Goal: Task Accomplishment & Management: Manage account settings

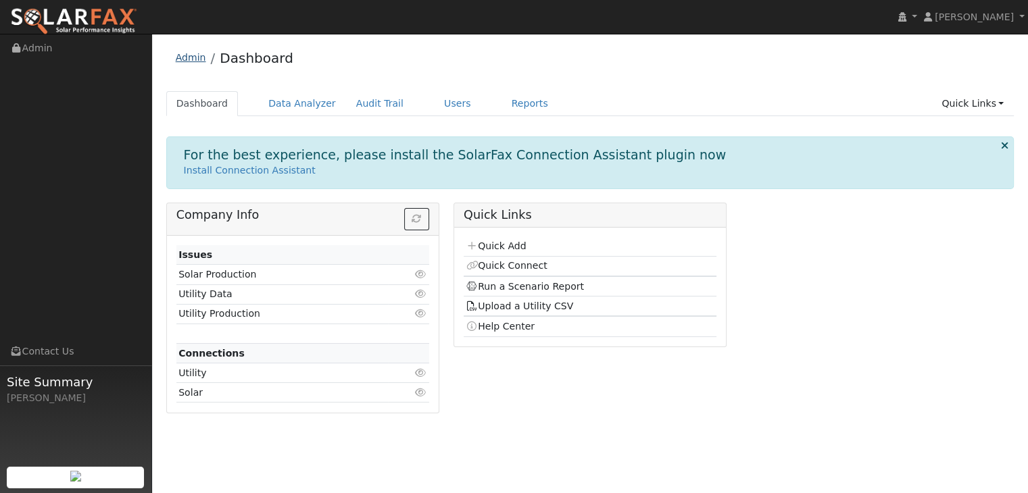
click at [190, 59] on link "Admin" at bounding box center [191, 57] width 30 height 11
click at [434, 105] on link "Users" at bounding box center [457, 103] width 47 height 25
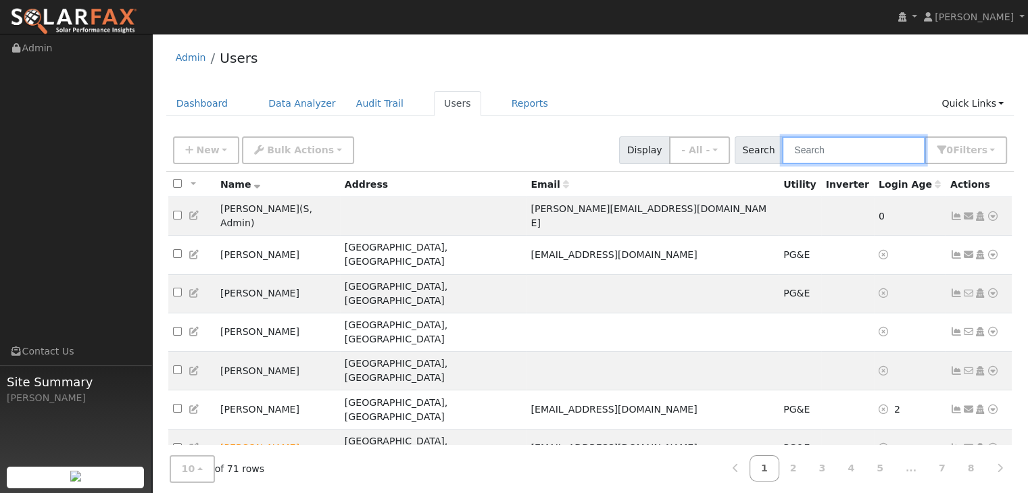
click at [856, 147] on input "text" at bounding box center [853, 151] width 143 height 28
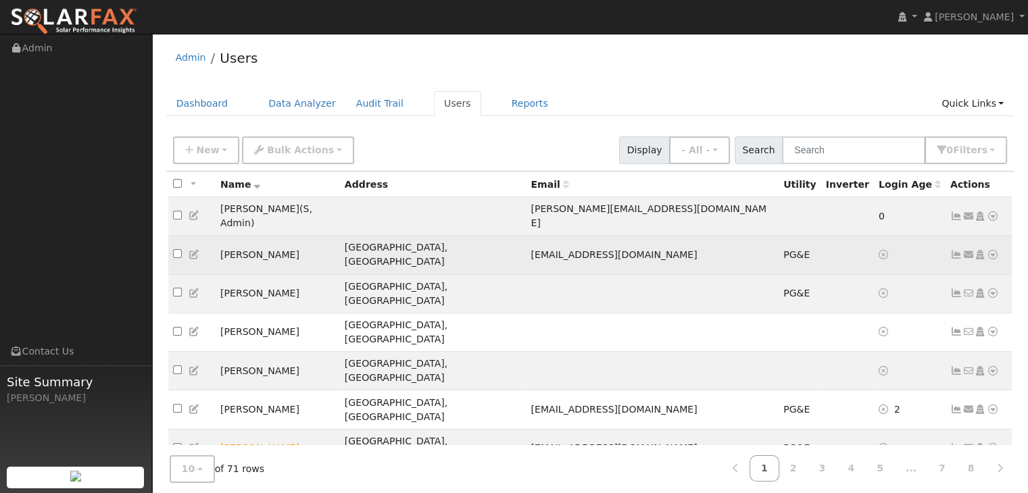
click at [952, 250] on icon at bounding box center [956, 254] width 12 height 9
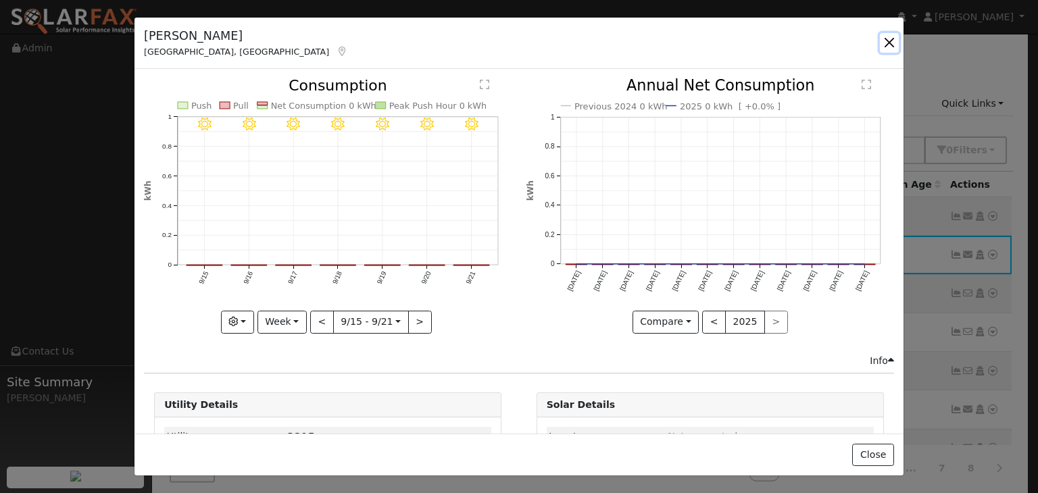
click at [888, 44] on button "button" at bounding box center [889, 42] width 19 height 19
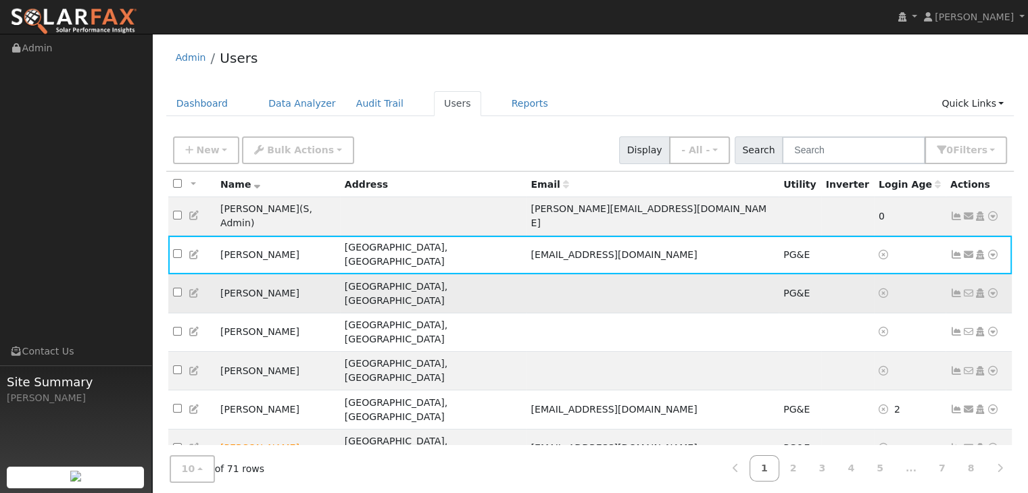
click at [958, 289] on icon at bounding box center [956, 293] width 12 height 9
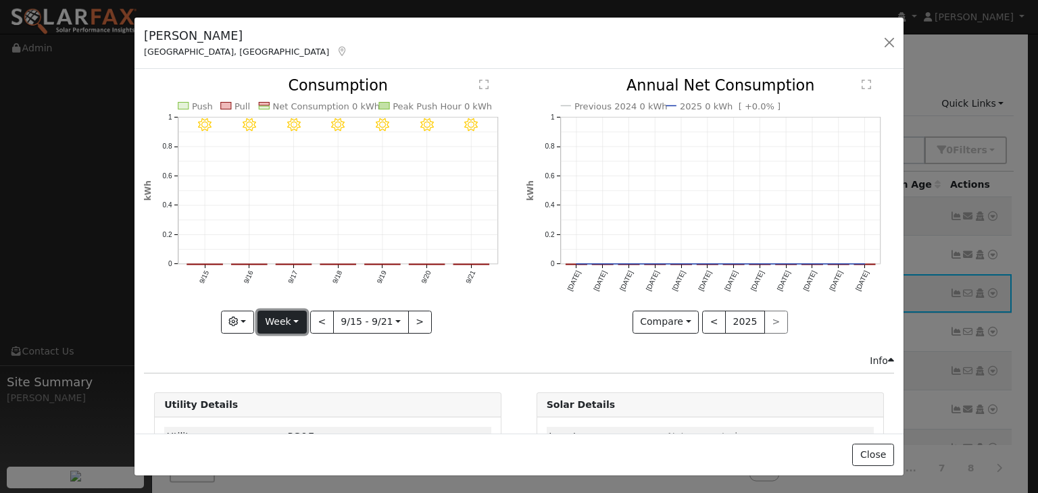
click at [281, 312] on button "Week" at bounding box center [282, 322] width 49 height 23
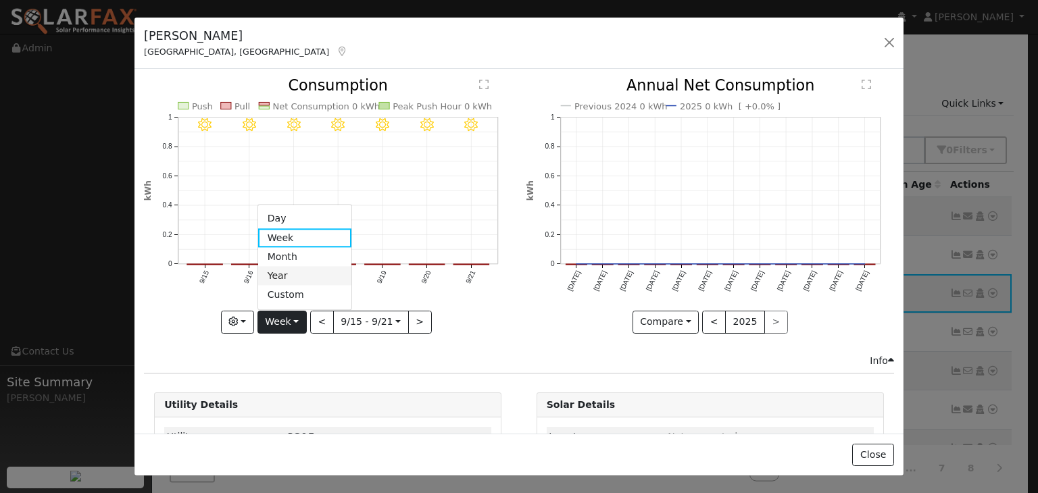
click at [301, 273] on link "Year" at bounding box center [305, 276] width 94 height 19
type input "2024-09-01"
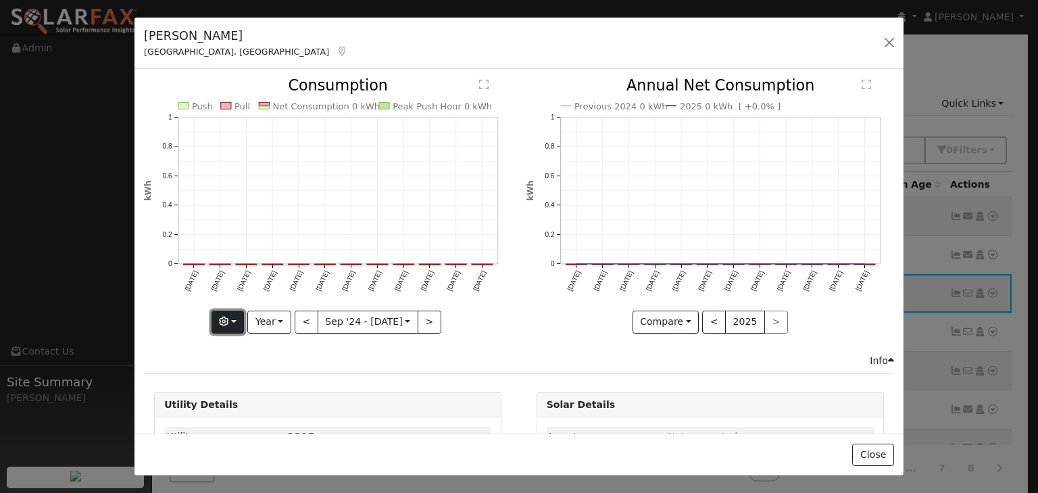
click at [233, 320] on button "button" at bounding box center [228, 322] width 33 height 23
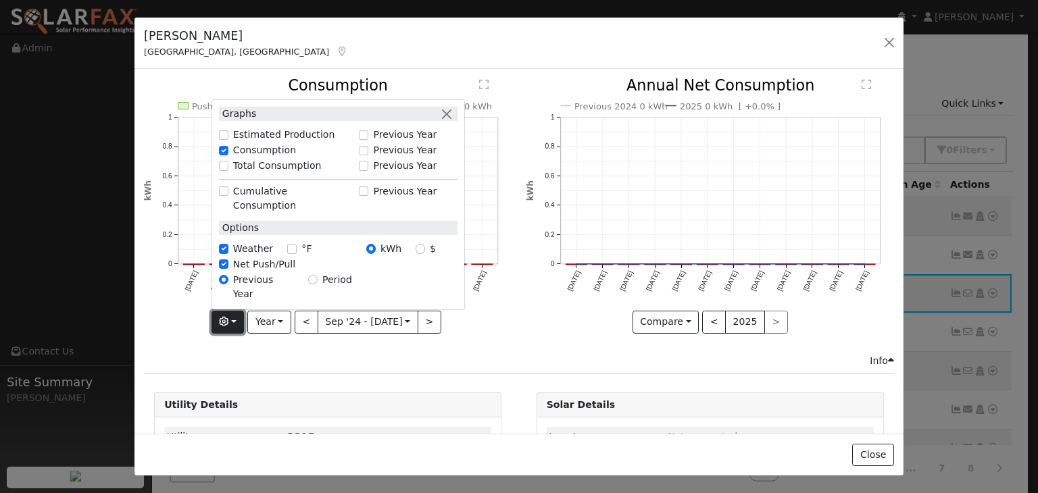
click at [233, 320] on button "button" at bounding box center [228, 322] width 33 height 23
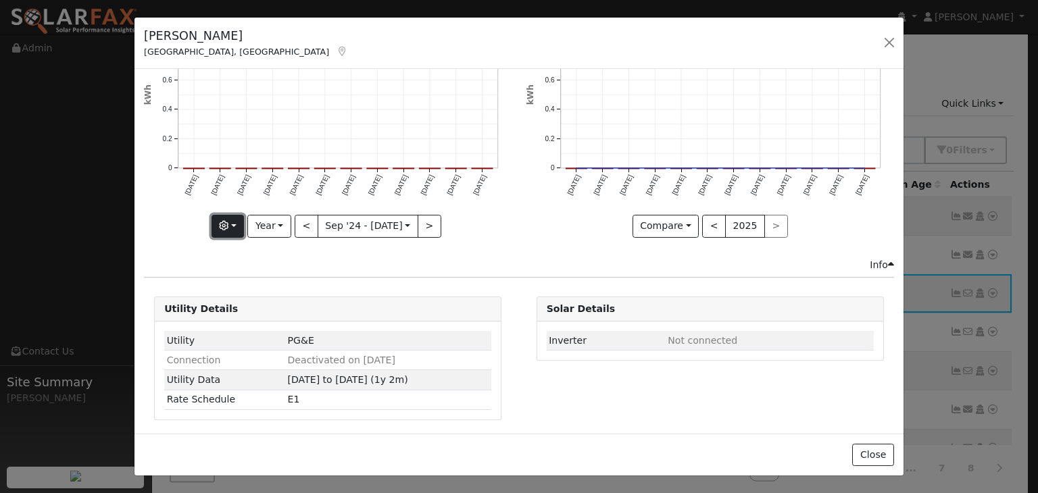
scroll to position [95, 0]
click at [260, 358] on td "Connection" at bounding box center [224, 361] width 121 height 20
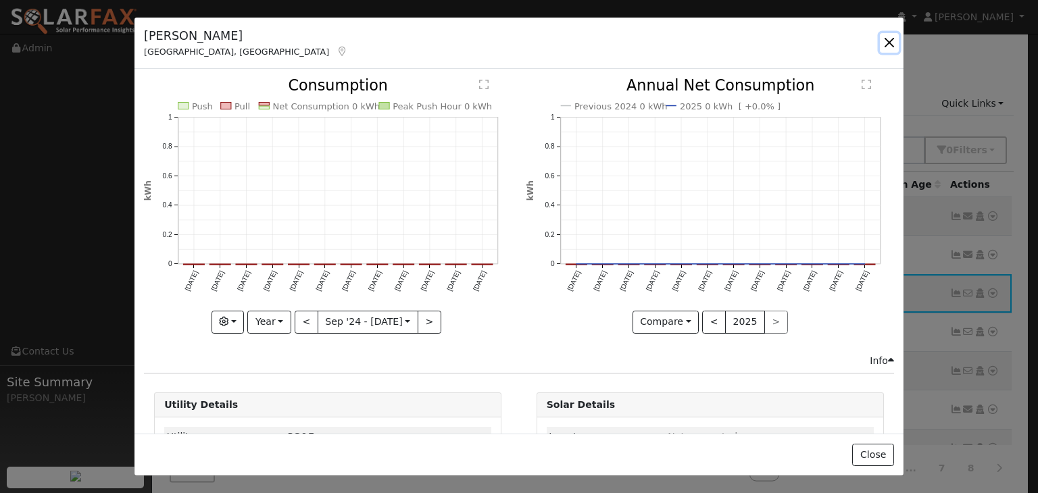
click at [889, 41] on button "button" at bounding box center [889, 42] width 19 height 19
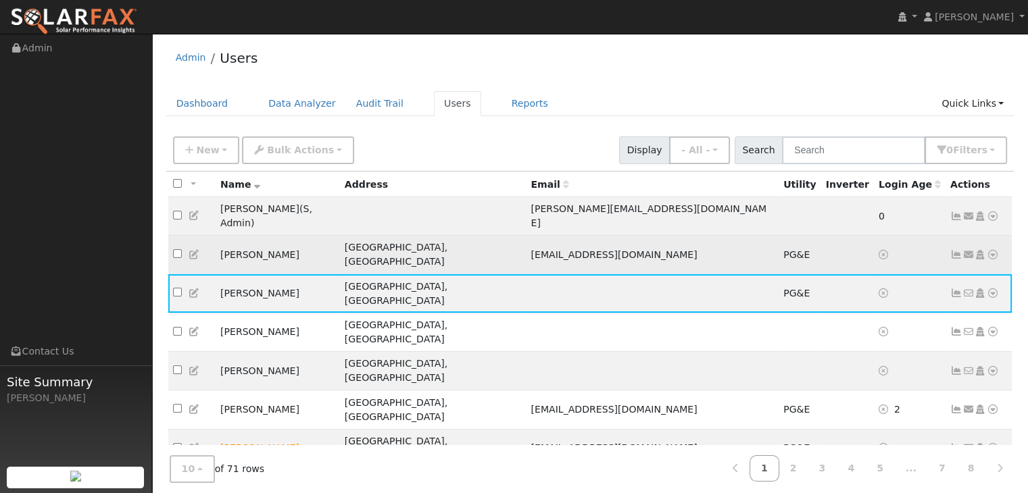
click at [955, 250] on icon at bounding box center [956, 254] width 12 height 9
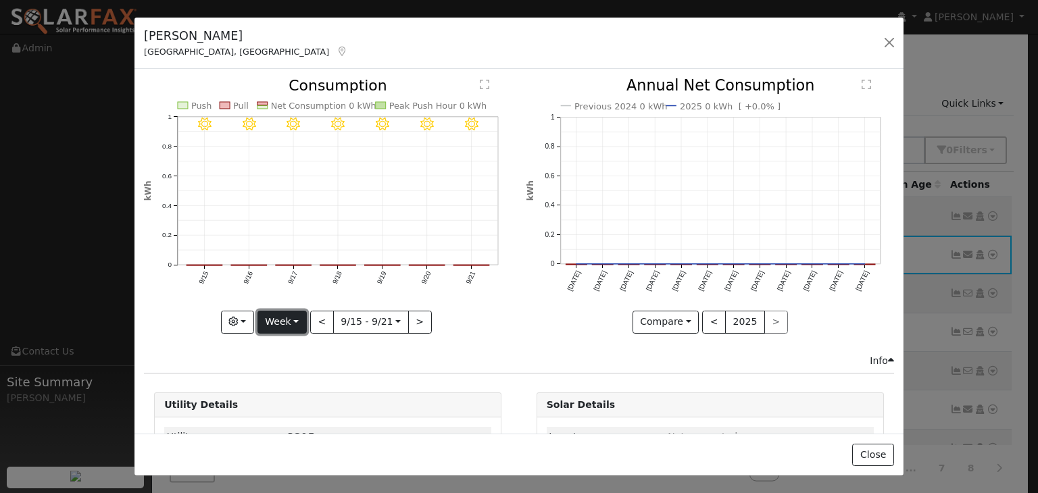
click at [275, 319] on button "Week" at bounding box center [282, 322] width 49 height 23
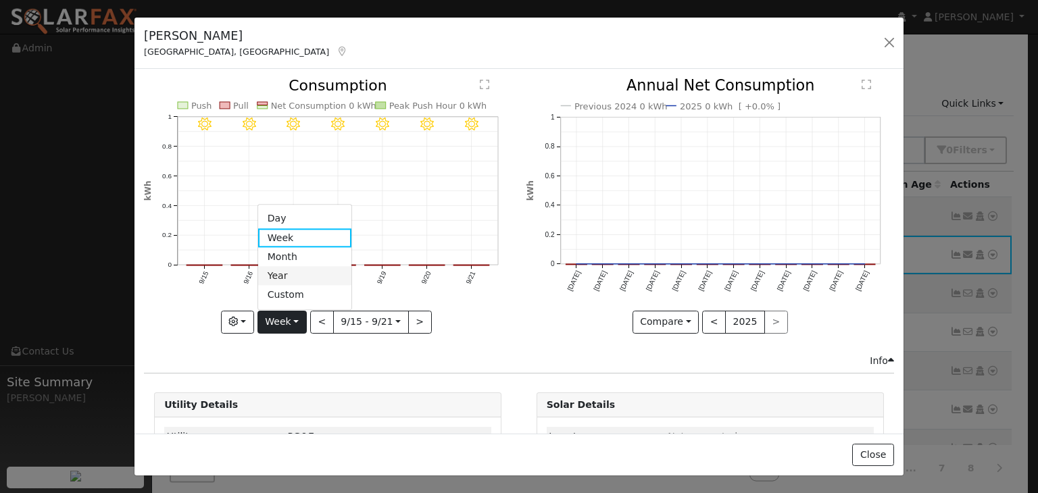
click at [295, 274] on link "Year" at bounding box center [305, 276] width 94 height 19
type input "2024-09-01"
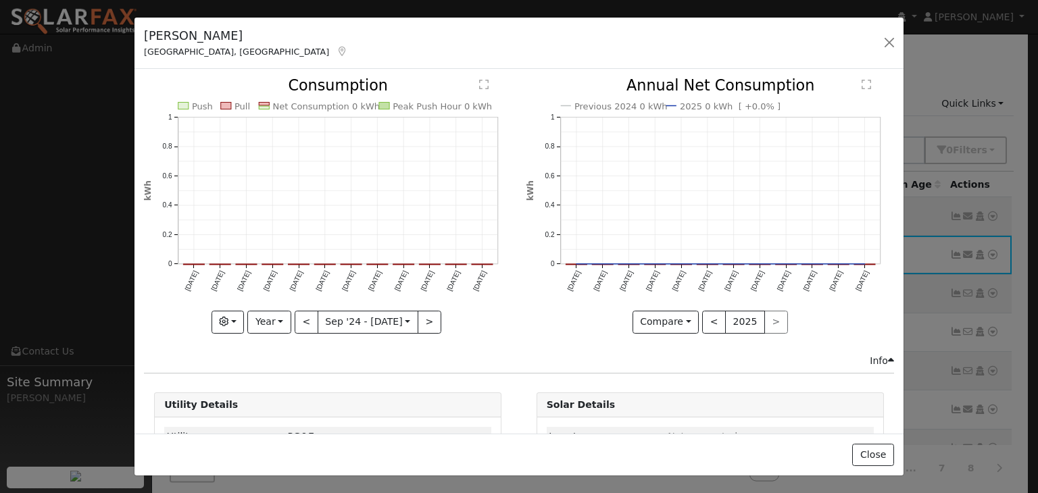
click at [484, 80] on text "" at bounding box center [484, 85] width 9 height 11
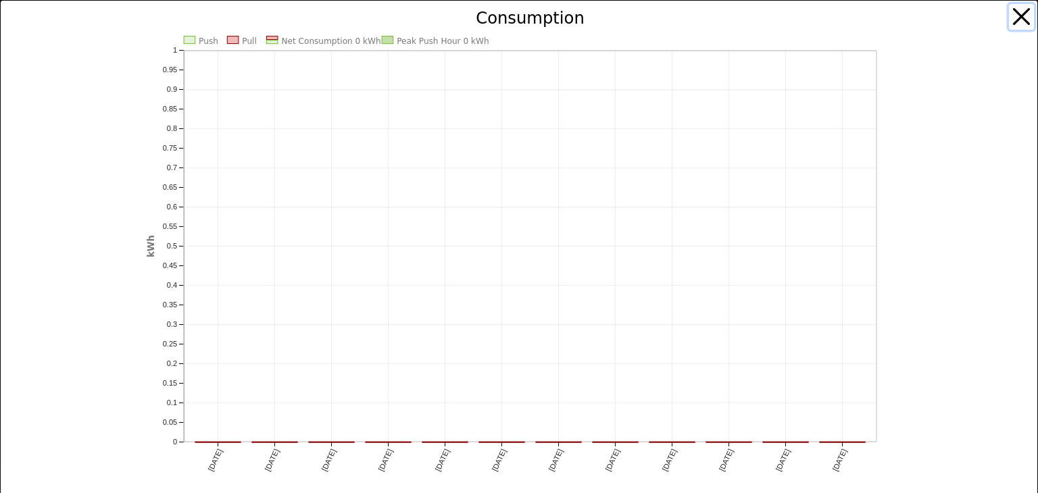
click at [1009, 20] on button "button" at bounding box center [1022, 17] width 26 height 26
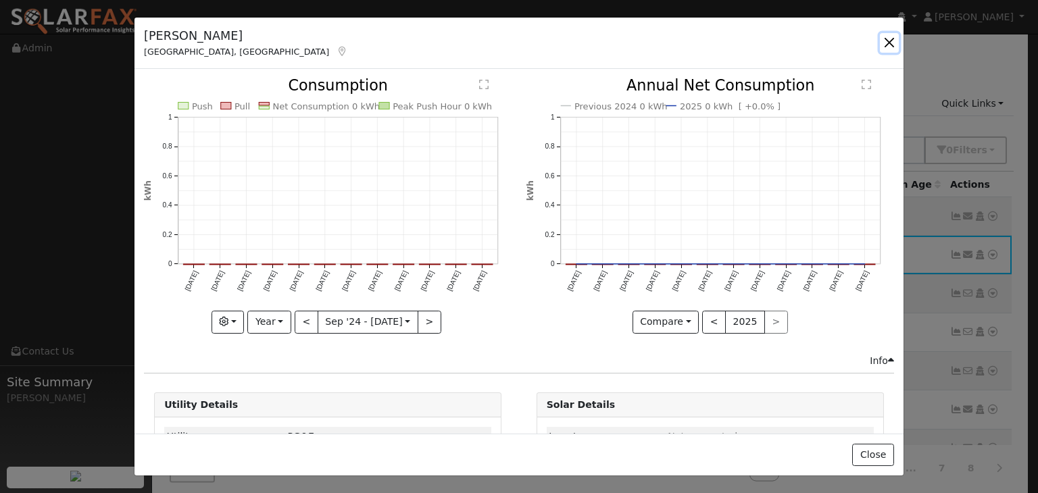
click at [890, 39] on button "button" at bounding box center [889, 42] width 19 height 19
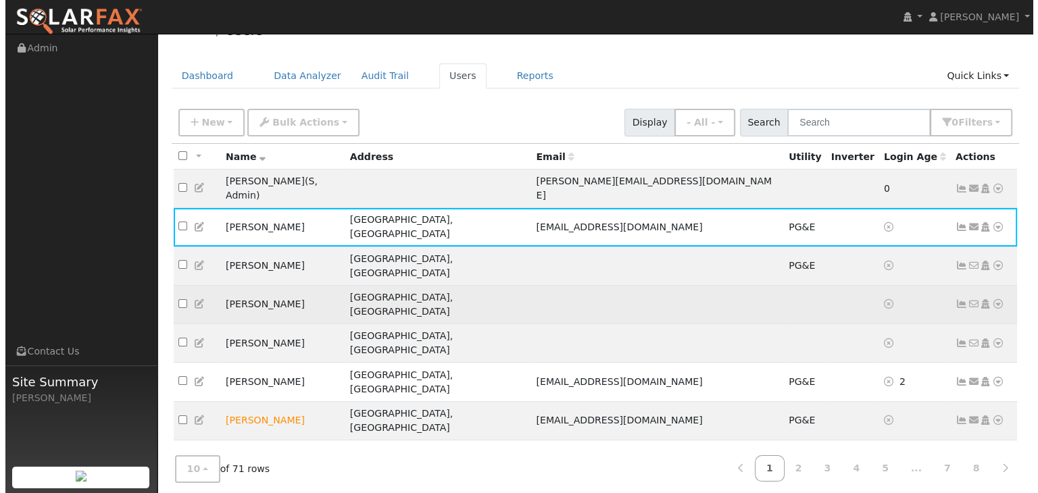
scroll to position [27, 0]
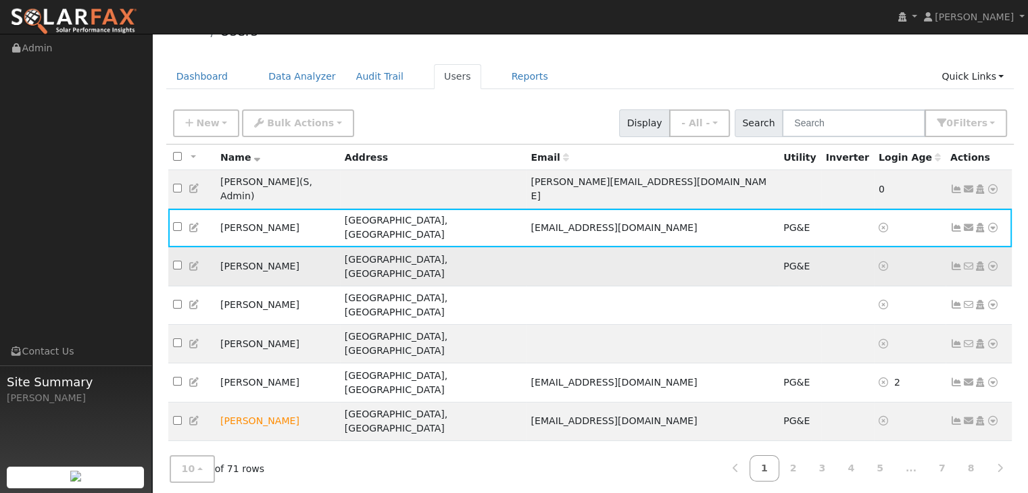
click at [957, 262] on icon at bounding box center [956, 266] width 12 height 9
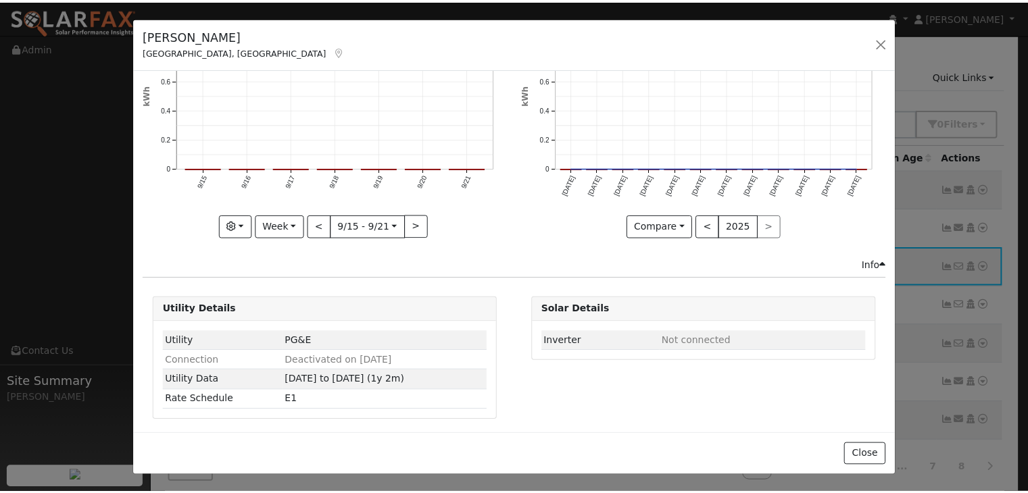
scroll to position [0, 0]
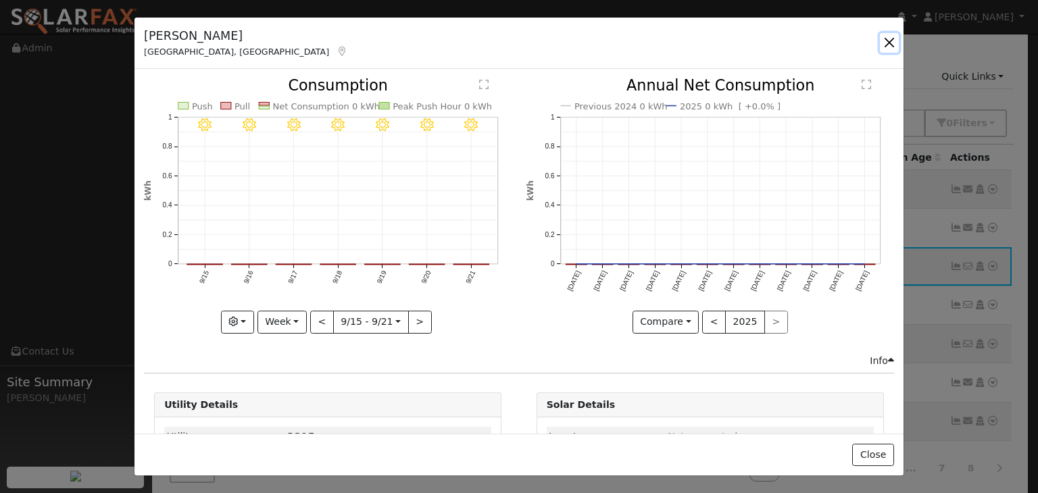
click at [888, 45] on button "button" at bounding box center [889, 42] width 19 height 19
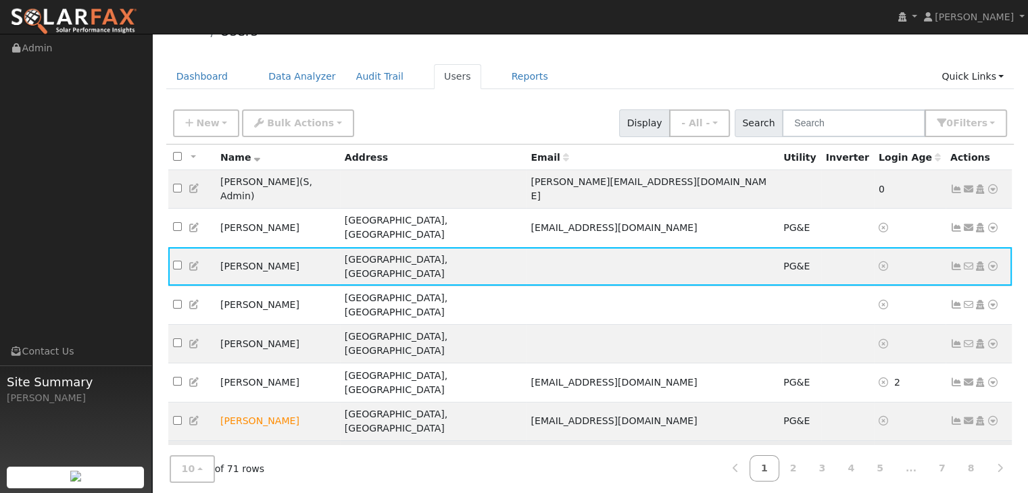
scroll to position [28, 0]
click at [803, 460] on link "2" at bounding box center [794, 469] width 30 height 26
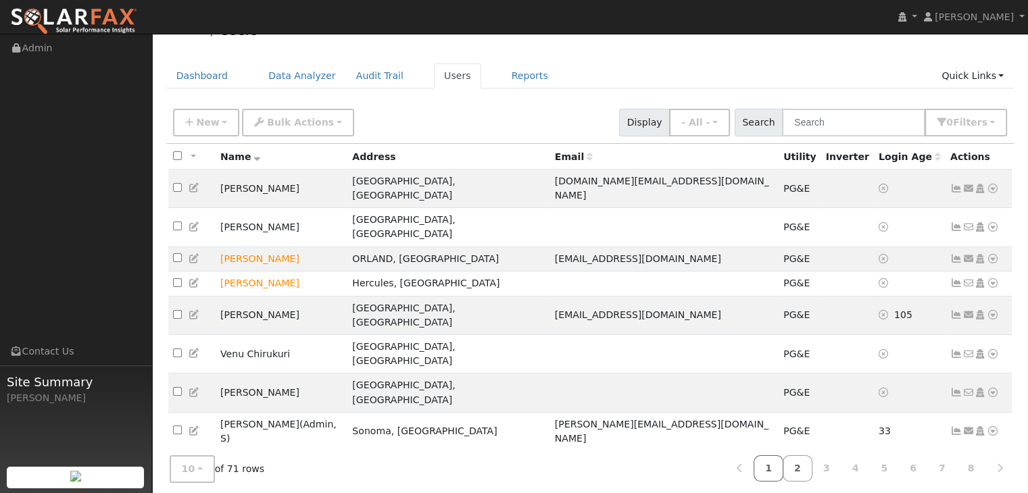
click at [783, 469] on link "1" at bounding box center [769, 469] width 30 height 26
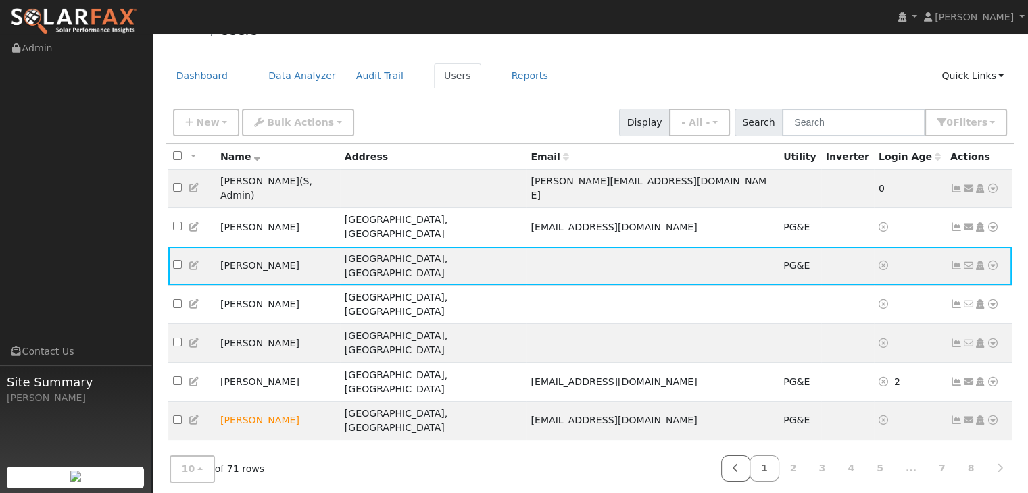
click at [748, 458] on link at bounding box center [735, 469] width 29 height 26
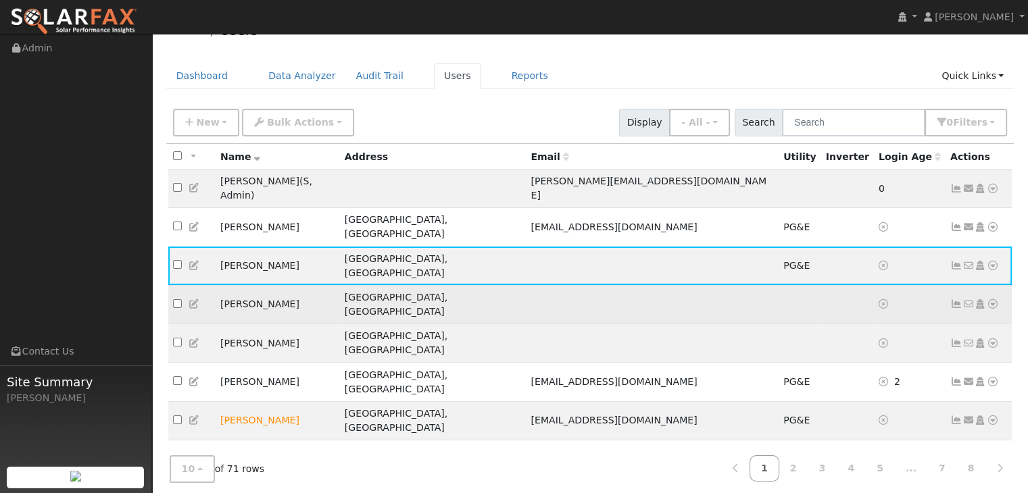
click at [963, 299] on icon at bounding box center [969, 303] width 12 height 9
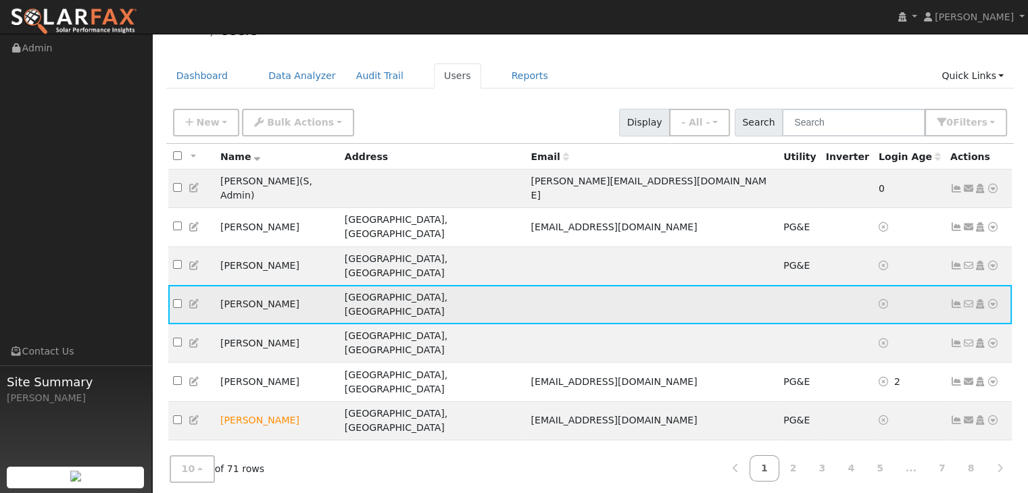
click at [952, 299] on icon at bounding box center [956, 303] width 12 height 9
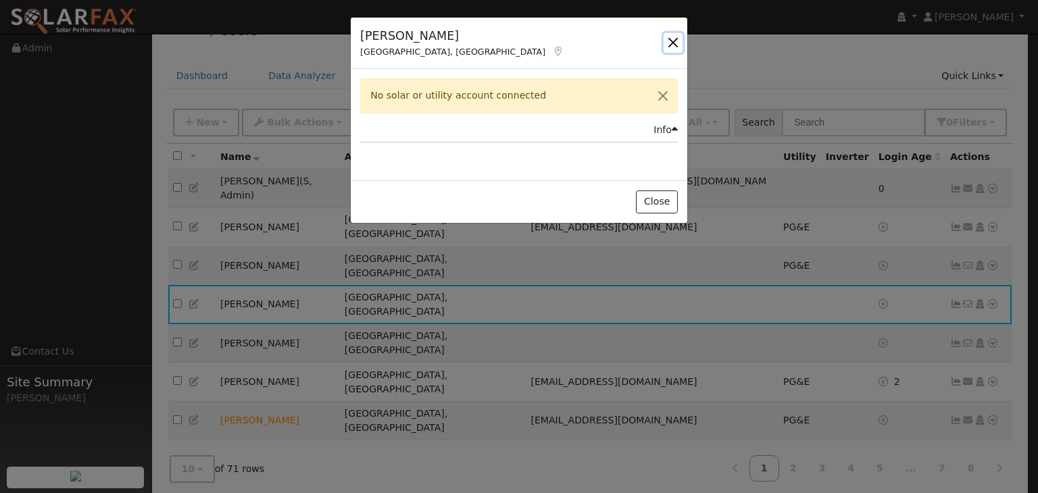
click at [679, 44] on button "button" at bounding box center [673, 42] width 19 height 19
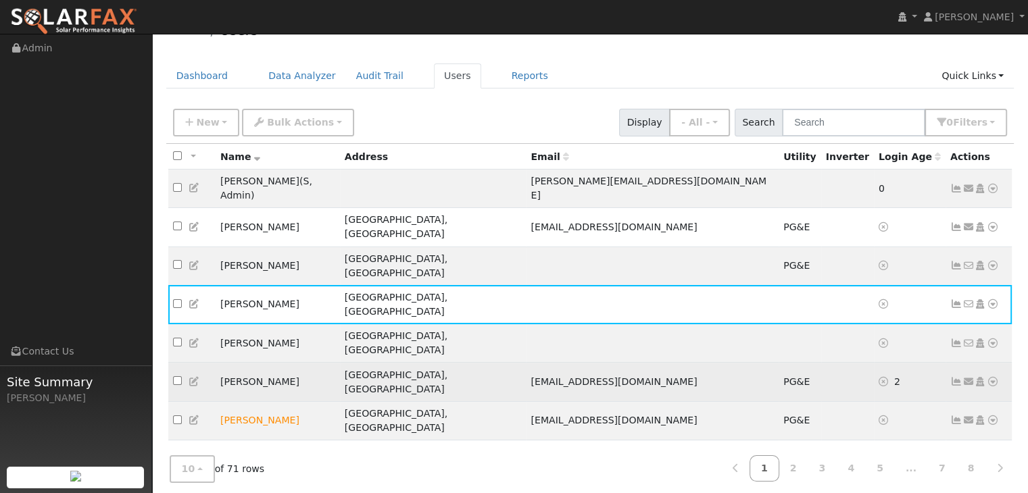
click at [954, 377] on icon at bounding box center [956, 381] width 12 height 9
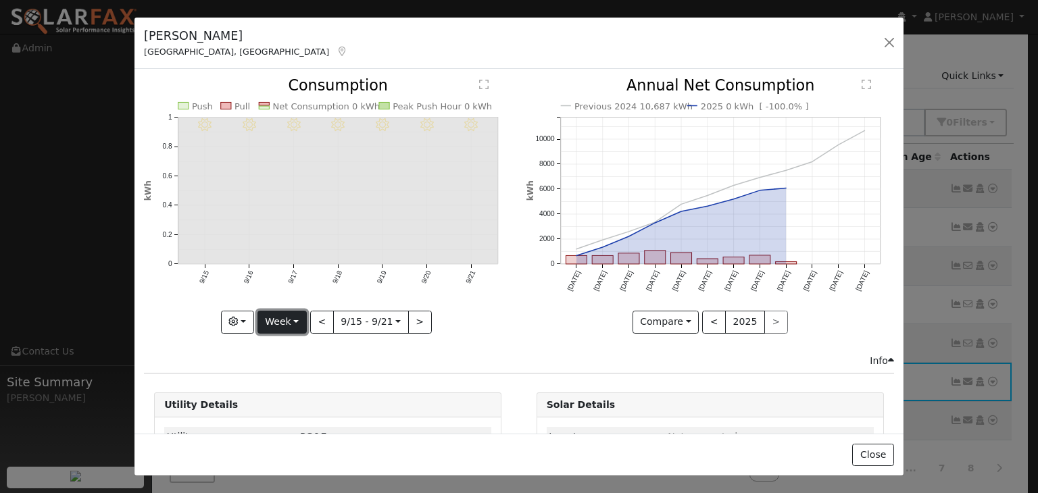
click at [284, 320] on button "Week" at bounding box center [282, 322] width 49 height 23
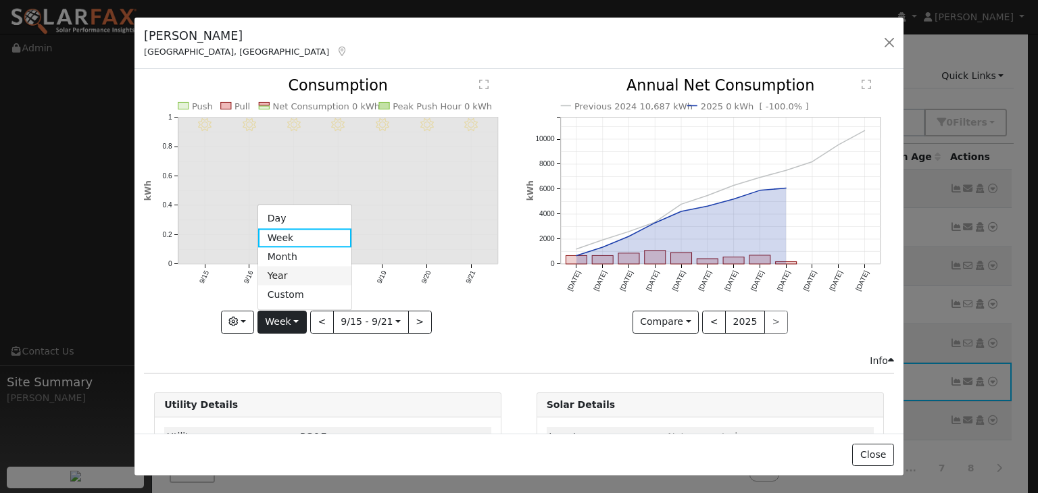
click at [314, 268] on link "Year" at bounding box center [305, 276] width 94 height 19
type input "2024-09-01"
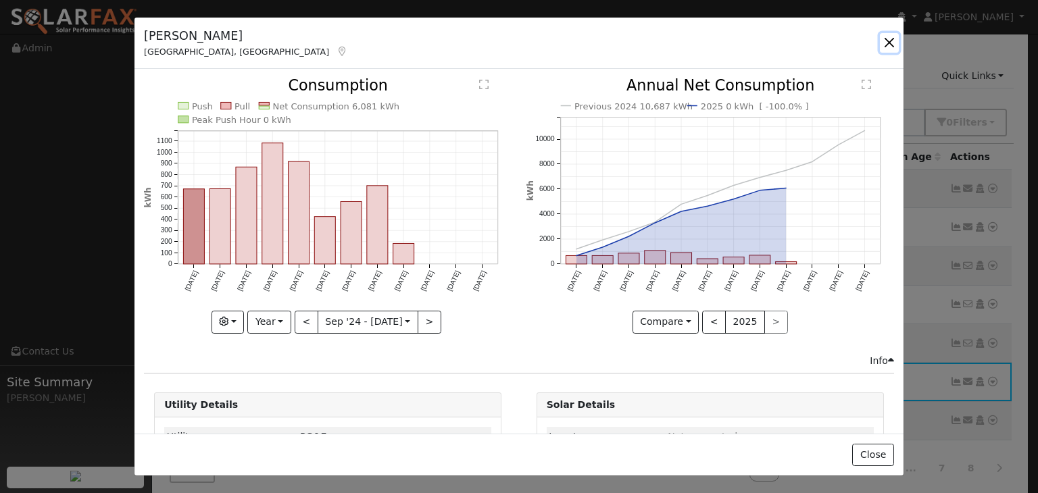
click at [893, 42] on button "button" at bounding box center [889, 42] width 19 height 19
